Goal: Information Seeking & Learning: Learn about a topic

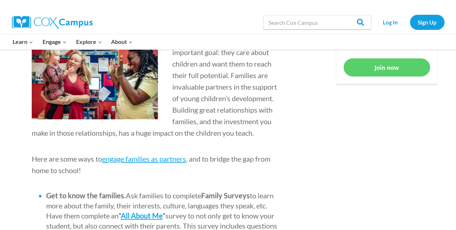
scroll to position [505, 0]
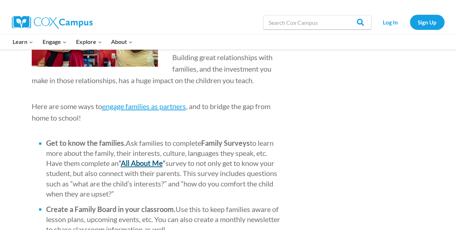
click at [140, 162] on b "All About Me" at bounding box center [142, 163] width 42 height 9
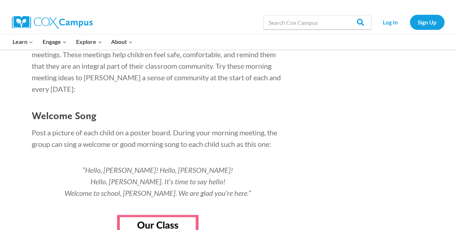
scroll to position [1010, 0]
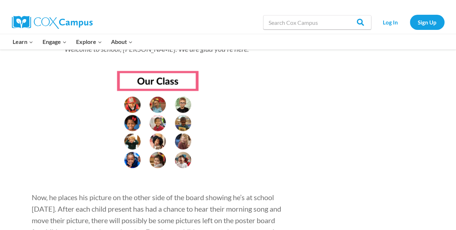
click at [165, 71] on img at bounding box center [157, 123] width 85 height 108
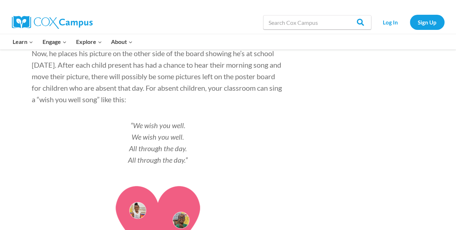
scroll to position [1262, 0]
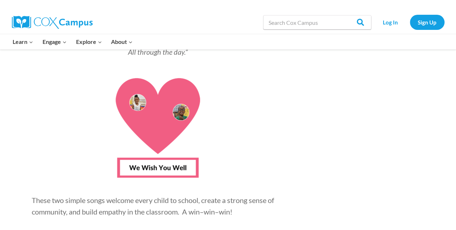
click at [148, 151] on img at bounding box center [157, 126] width 85 height 108
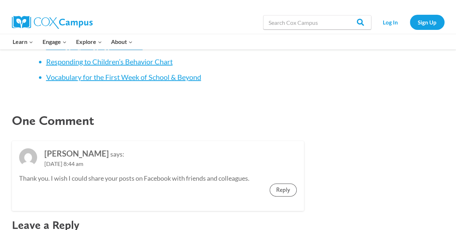
scroll to position [2633, 0]
